Goal: Information Seeking & Learning: Learn about a topic

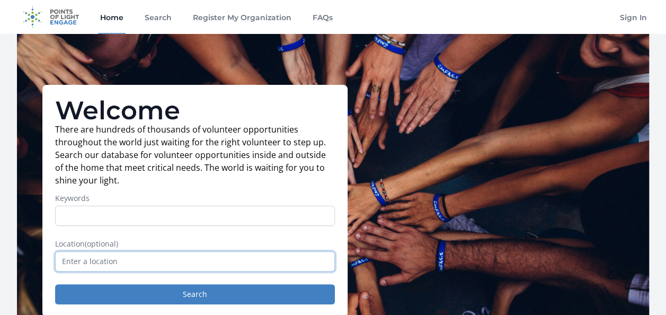
click at [128, 263] on input "text" at bounding box center [195, 261] width 280 height 20
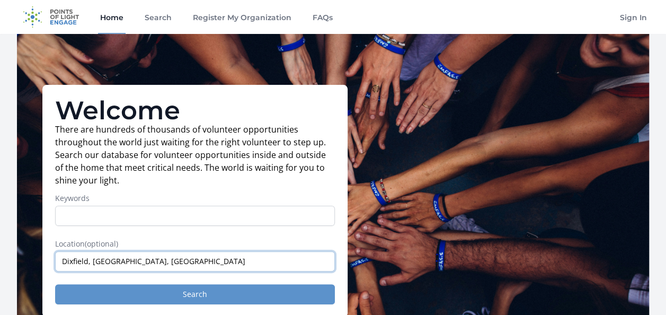
type input "Dixfield, [GEOGRAPHIC_DATA], [GEOGRAPHIC_DATA]"
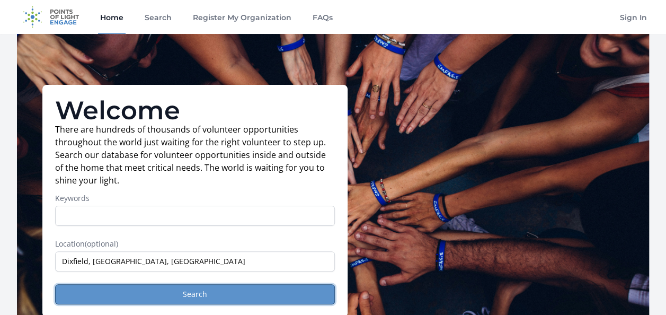
click at [228, 298] on button "Search" at bounding box center [195, 294] width 280 height 20
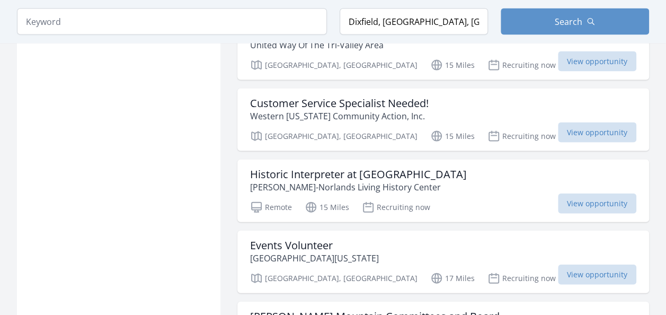
scroll to position [1097, 0]
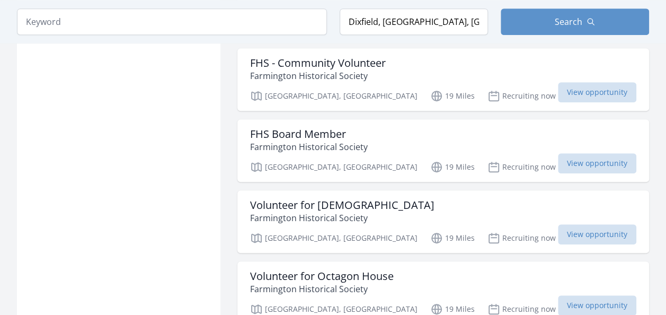
scroll to position [2388, 0]
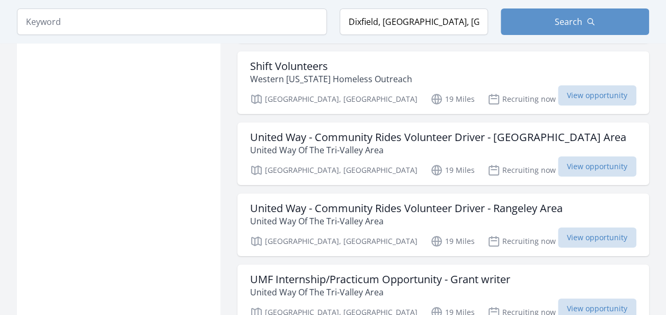
scroll to position [3937, 0]
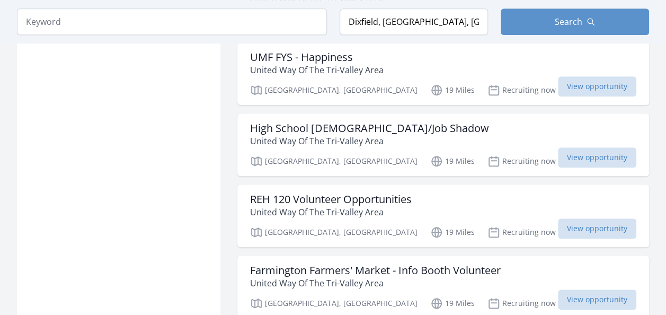
scroll to position [4419, 0]
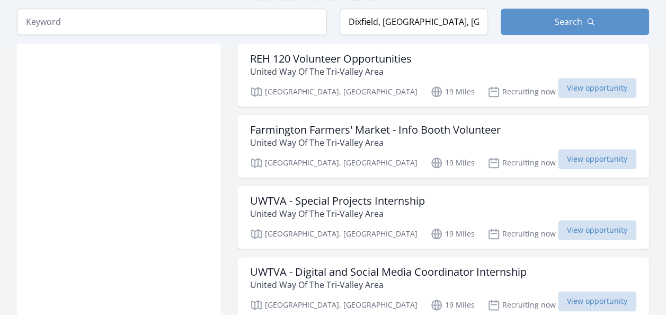
scroll to position [4479, 0]
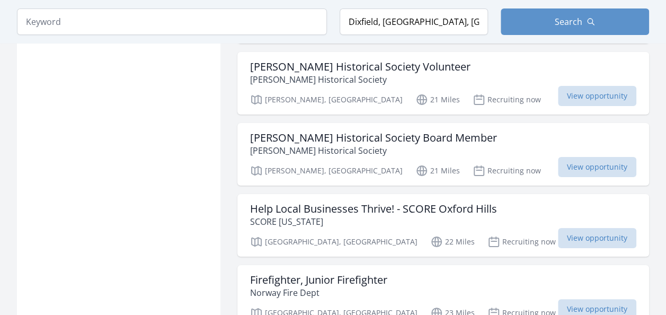
scroll to position [7964, 0]
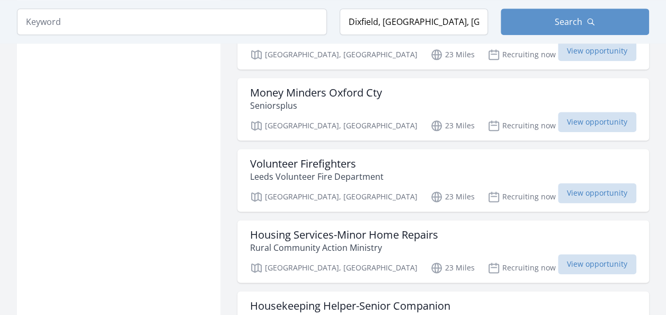
scroll to position [8584, 0]
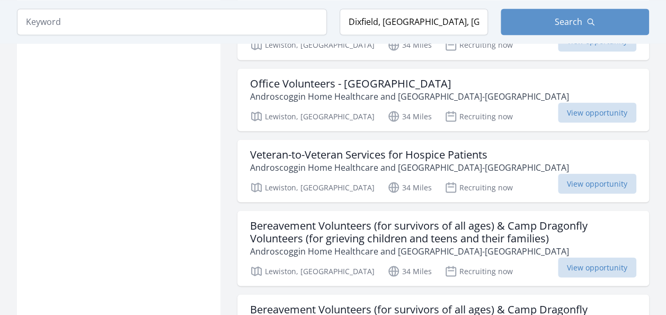
scroll to position [10907, 0]
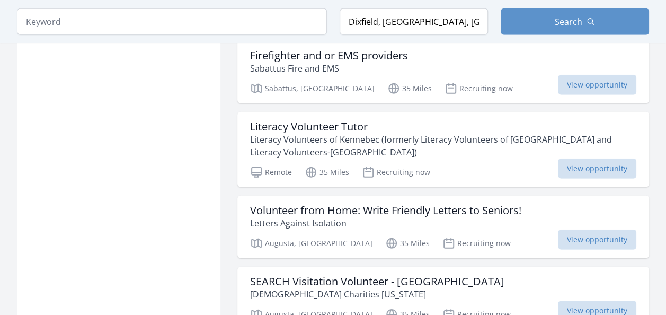
scroll to position [11448, 0]
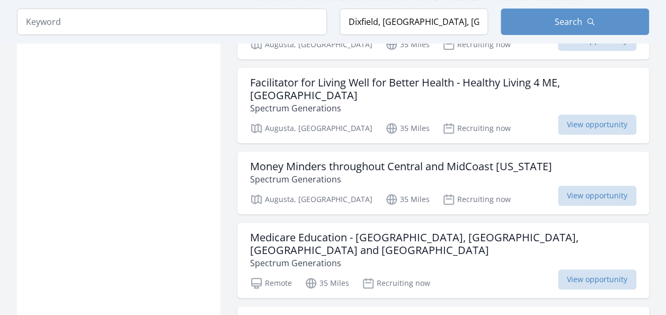
scroll to position [14116, 0]
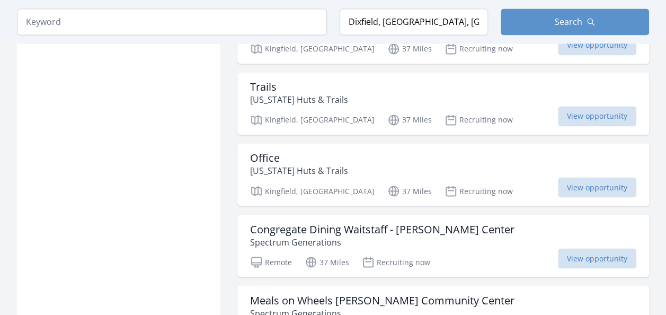
scroll to position [16792, 0]
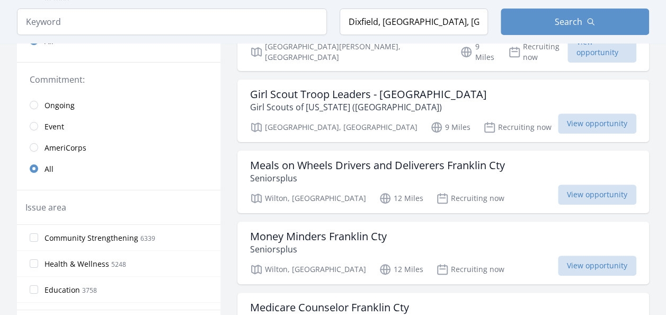
scroll to position [230, 0]
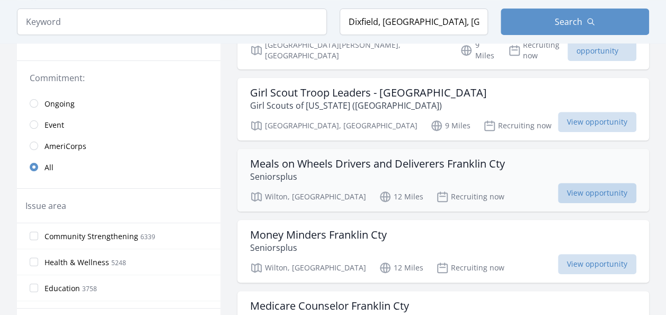
click at [578, 183] on span "View opportunity" at bounding box center [597, 193] width 78 height 20
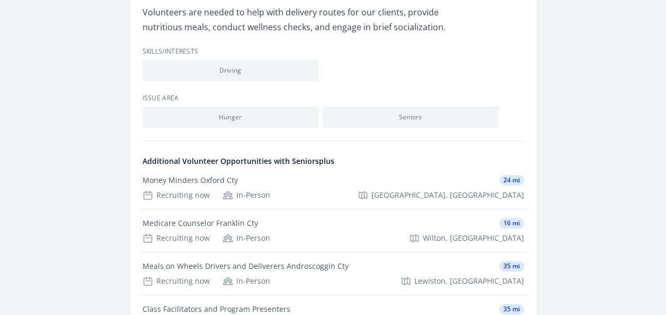
scroll to position [338, 0]
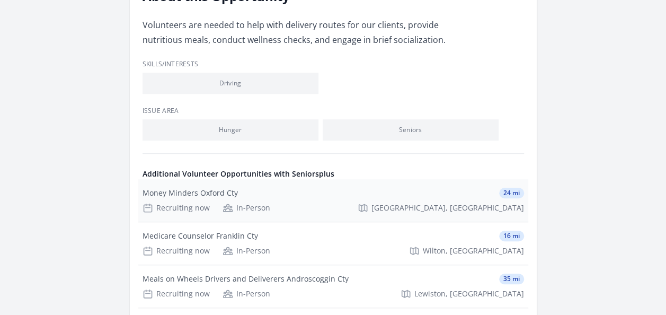
click at [167, 198] on div "Money Minders Oxford Cty 24 mi Recruiting now In-Person Norway, ME" at bounding box center [333, 200] width 390 height 42
